Goal: Transaction & Acquisition: Purchase product/service

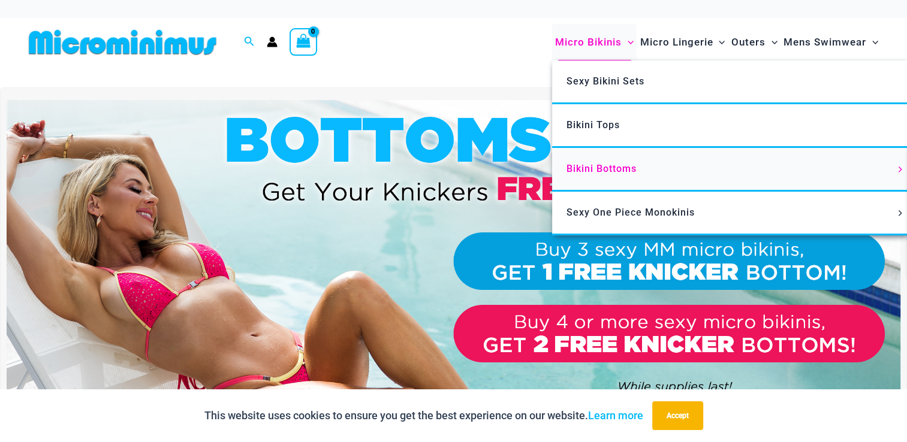
click at [597, 173] on span "Bikini Bottoms" at bounding box center [601, 168] width 70 height 11
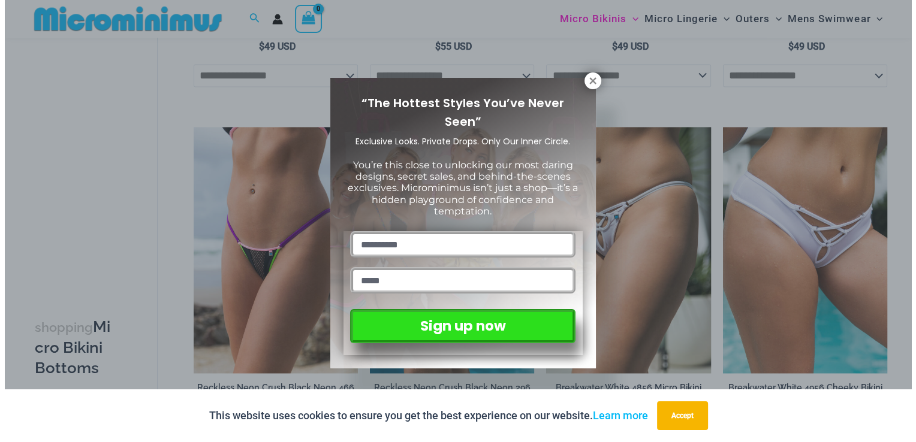
scroll to position [1676, 0]
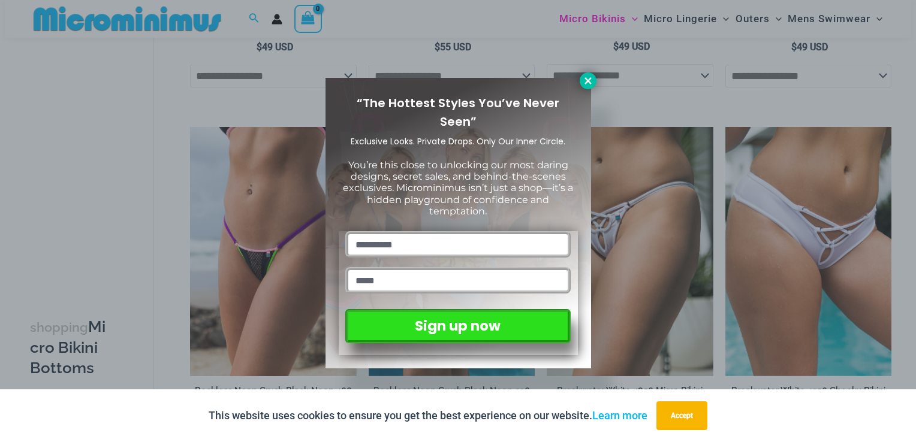
click at [587, 83] on icon at bounding box center [588, 81] width 11 height 11
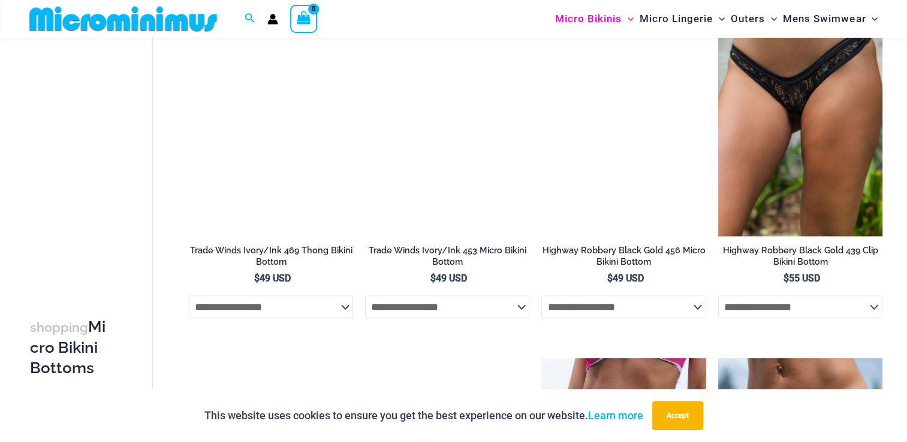
scroll to position [2207, 0]
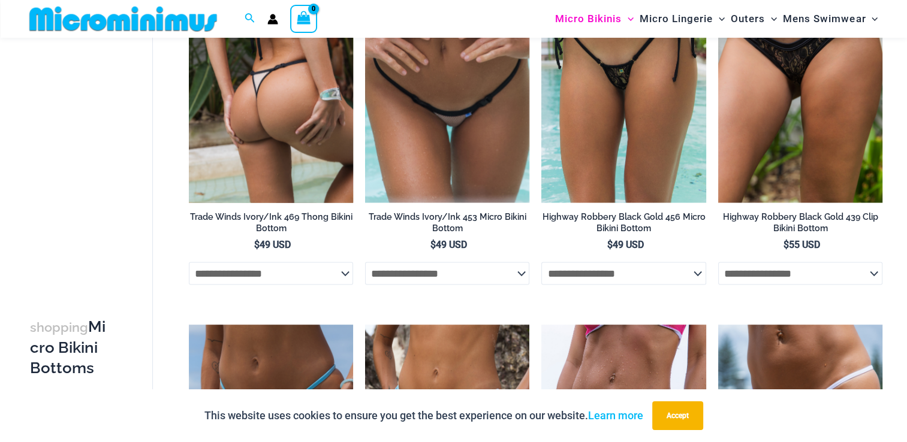
click at [261, 138] on img at bounding box center [271, 79] width 164 height 246
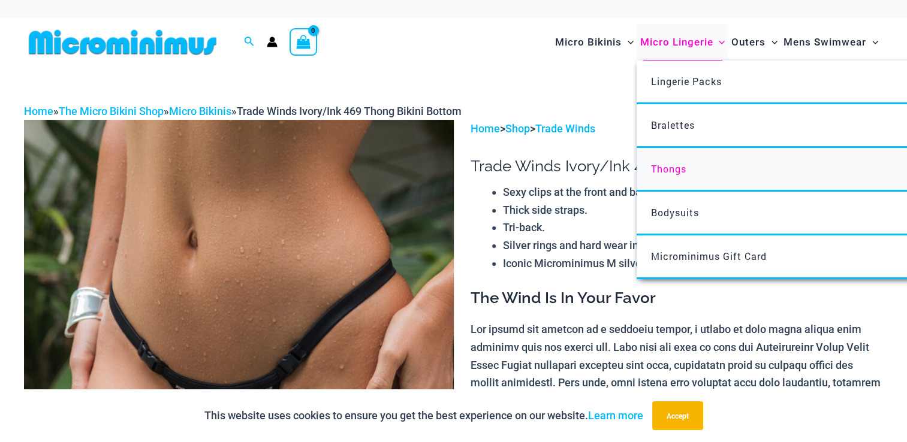
click at [689, 180] on link "Thongs" at bounding box center [815, 170] width 357 height 44
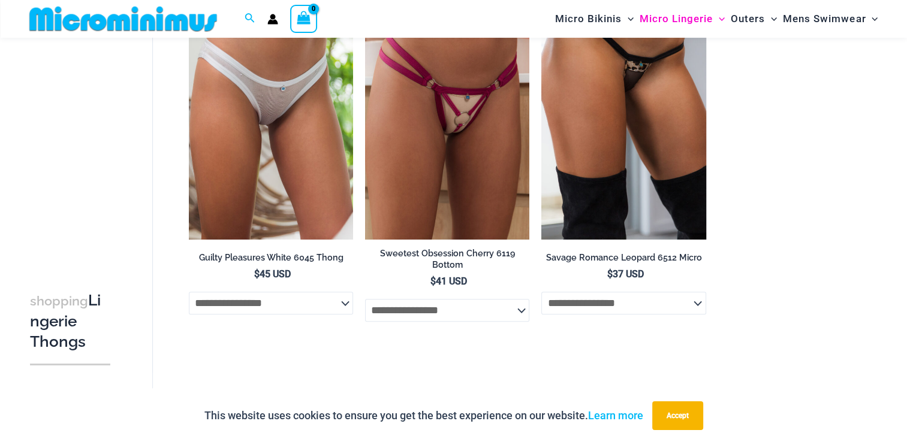
scroll to position [1428, 0]
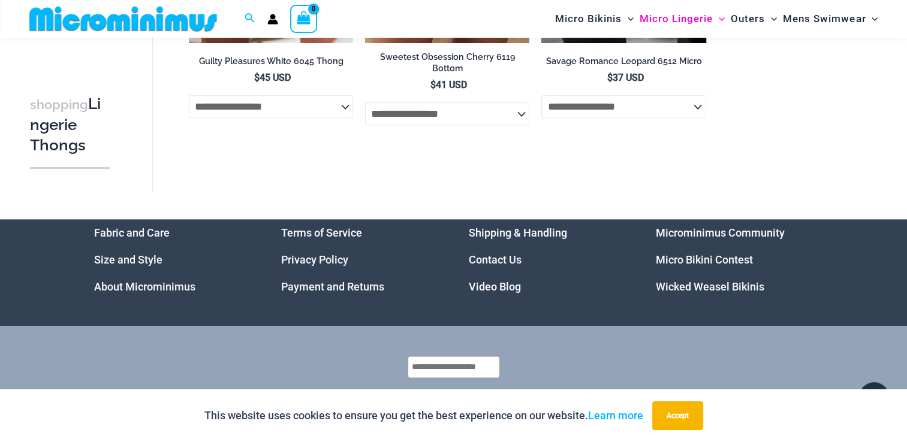
click at [700, 290] on link "Wicked Weasel Bikinis" at bounding box center [710, 287] width 108 height 13
